Goal: Information Seeking & Learning: Learn about a topic

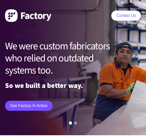
click at [41, 62] on h1 "We were custom fabricators who relied on outdated systems too." at bounding box center [64, 58] width 118 height 36
click at [15, 104] on link "See Factory in action" at bounding box center [29, 106] width 48 height 10
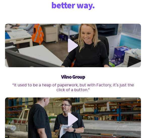
scroll to position [405, 0]
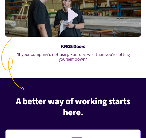
scroll to position [513, 0]
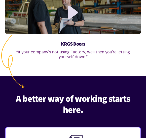
click at [61, 29] on div at bounding box center [73, 13] width 136 height 44
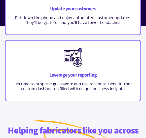
scroll to position [799, 0]
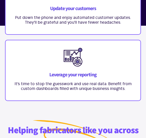
click at [73, 58] on img at bounding box center [73, 57] width 19 height 19
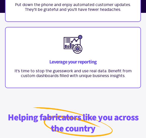
scroll to position [815, 0]
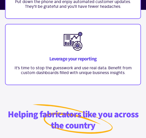
click at [79, 56] on h3 "Leverage your reporting" at bounding box center [73, 59] width 125 height 6
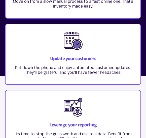
scroll to position [745, 0]
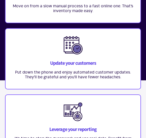
click at [79, 58] on div "Update your customers" at bounding box center [73, 53] width 125 height 34
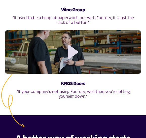
scroll to position [460, 0]
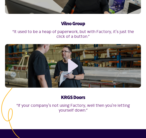
click at [77, 67] on link at bounding box center [73, 66] width 14 height 14
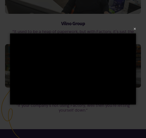
click at [137, 0] on div "×" at bounding box center [73, 69] width 146 height 138
